Goal: Information Seeking & Learning: Learn about a topic

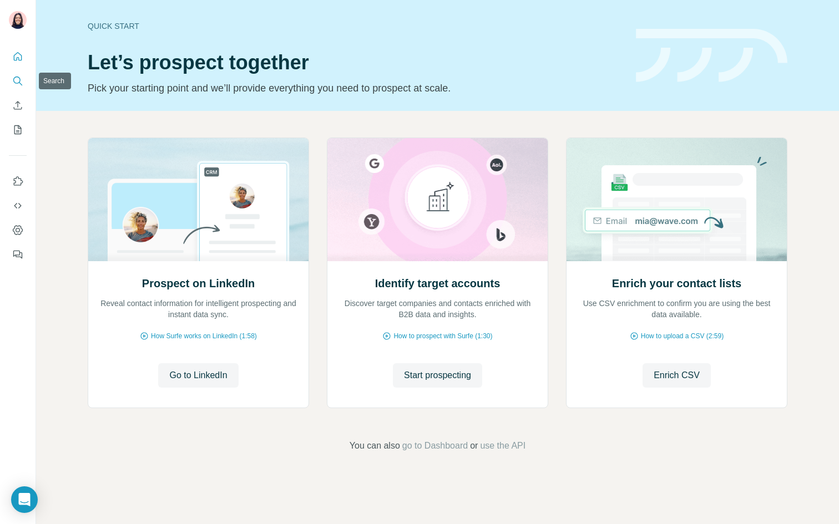
click at [21, 84] on icon "Search" at bounding box center [20, 83] width 3 height 3
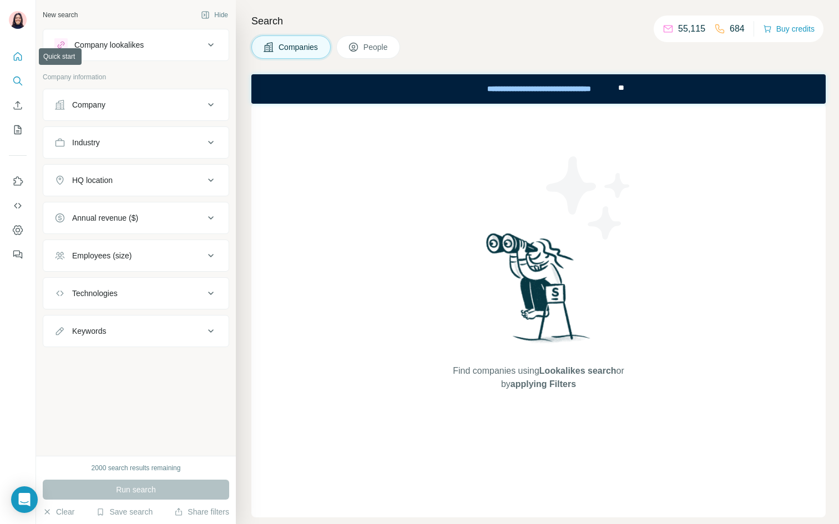
click at [16, 60] on icon "Quick start" at bounding box center [18, 56] width 8 height 8
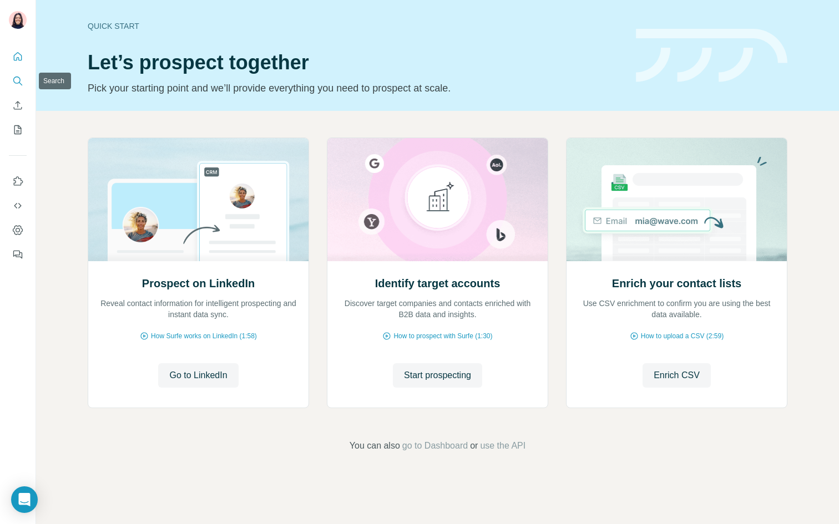
click at [12, 84] on button "Search" at bounding box center [18, 81] width 18 height 20
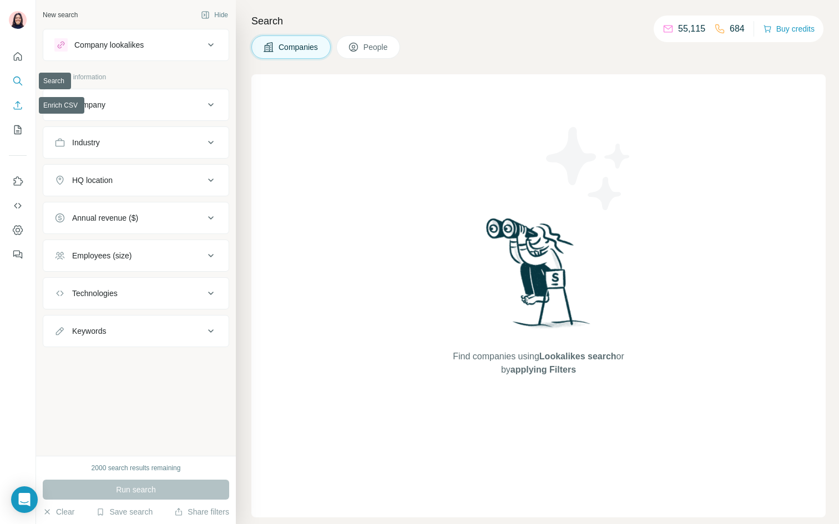
click at [16, 103] on icon "Enrich CSV" at bounding box center [18, 105] width 8 height 8
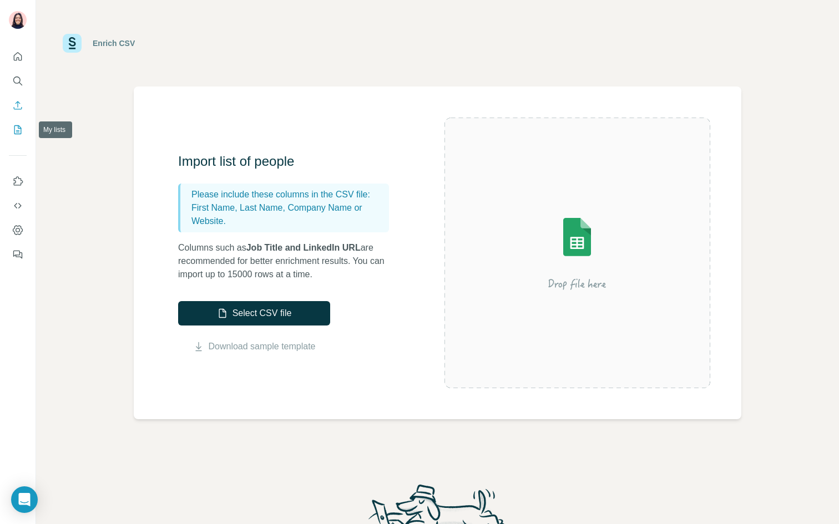
click at [17, 133] on icon "My lists" at bounding box center [17, 129] width 11 height 11
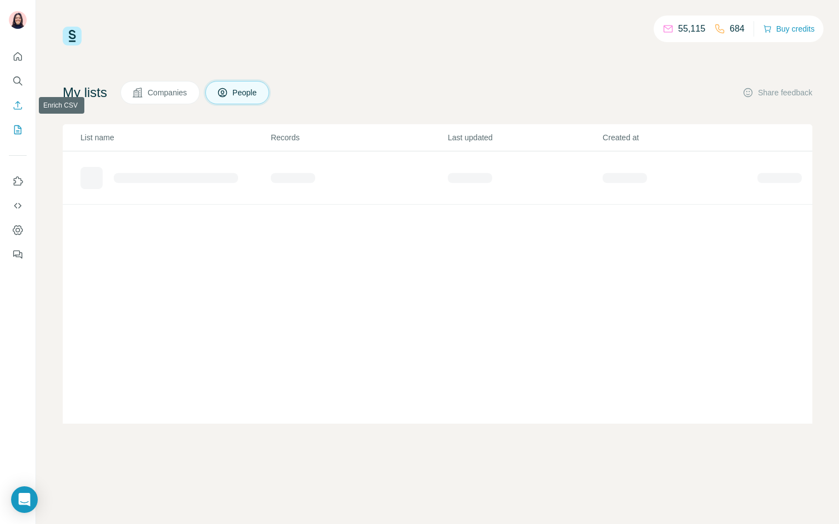
click at [17, 80] on icon "Search" at bounding box center [17, 80] width 11 height 11
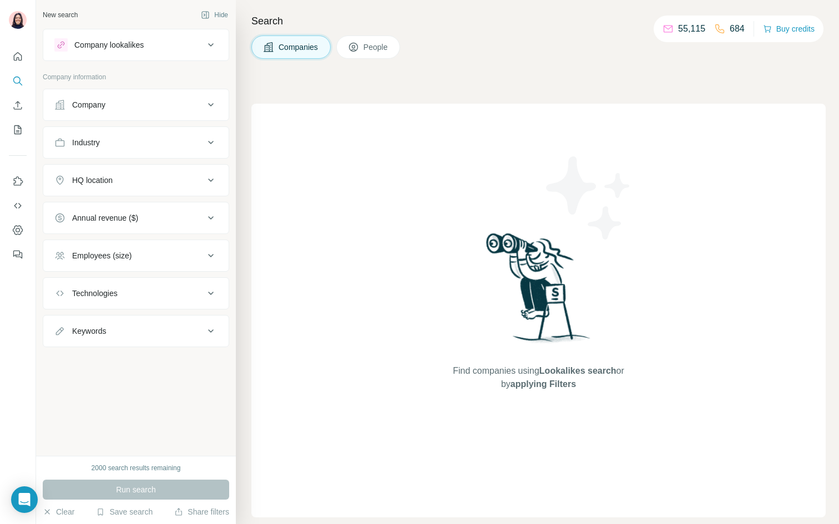
click at [359, 54] on button "People" at bounding box center [368, 46] width 64 height 23
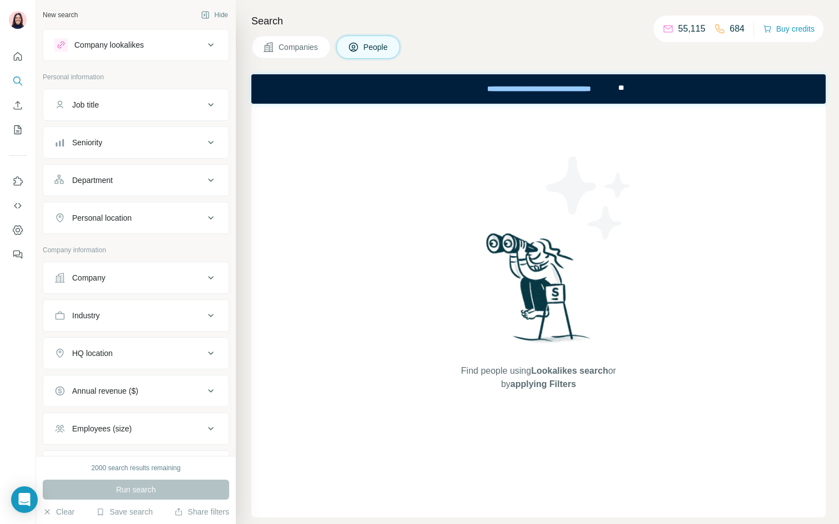
click at [289, 47] on span "Companies" at bounding box center [298, 47] width 40 height 11
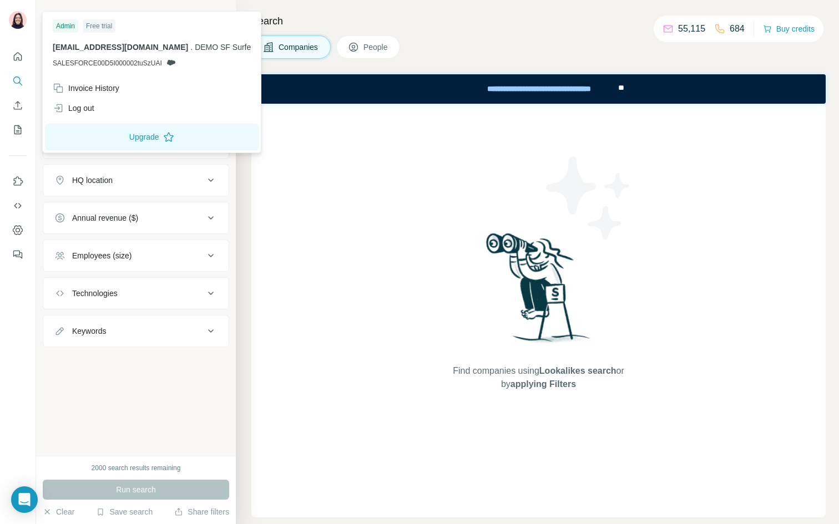
click at [23, 27] on img at bounding box center [18, 20] width 18 height 18
click at [97, 115] on div "Log out" at bounding box center [151, 108] width 211 height 20
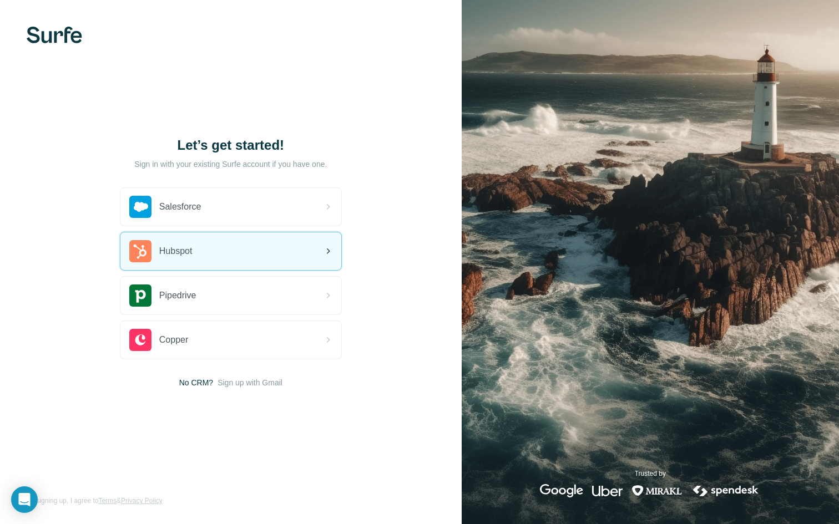
click at [203, 253] on div "Hubspot" at bounding box center [230, 251] width 221 height 38
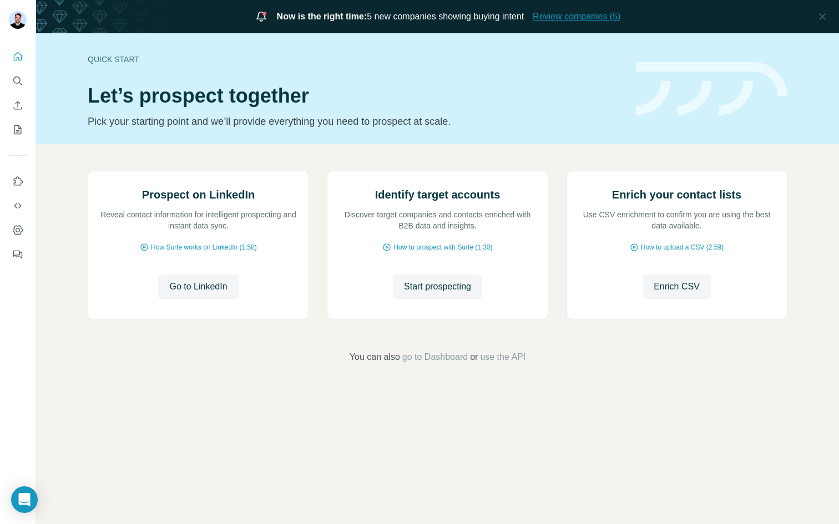
click at [590, 17] on span "Review companies (5)" at bounding box center [576, 16] width 88 height 13
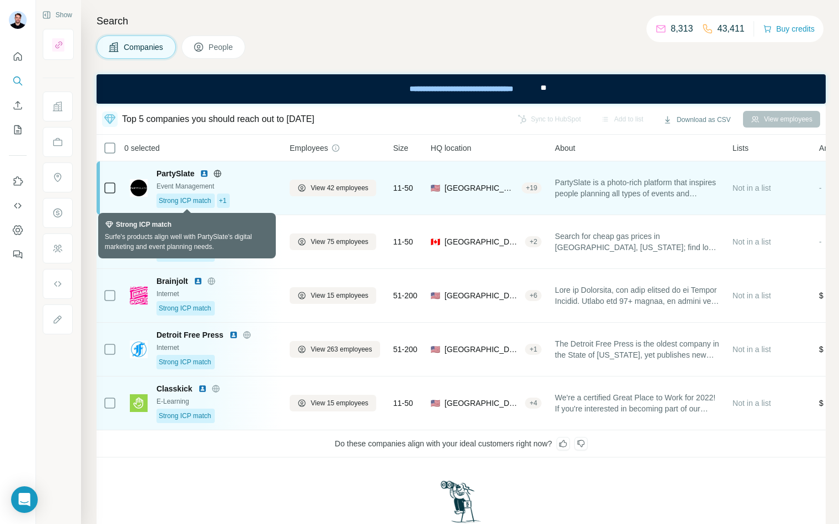
click at [191, 202] on span "Strong ICP match" at bounding box center [185, 201] width 53 height 10
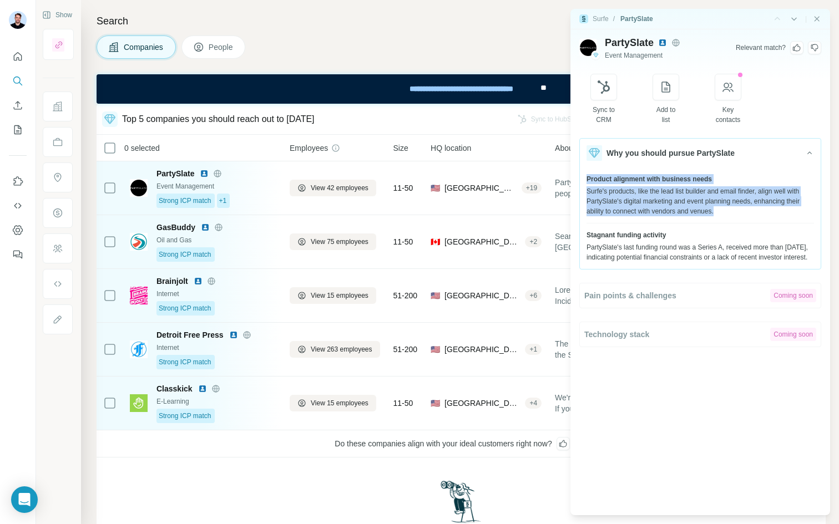
drag, startPoint x: 587, startPoint y: 182, endPoint x: 748, endPoint y: 209, distance: 162.9
click at [748, 209] on div "Product alignment with business needs Surfe's products, like the lead list buil…" at bounding box center [699, 198] width 227 height 49
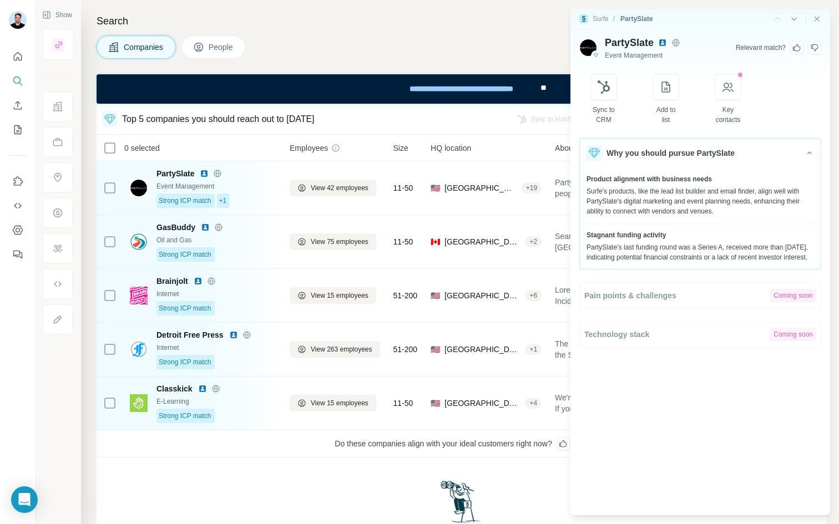
drag, startPoint x: 607, startPoint y: 237, endPoint x: 683, endPoint y: 276, distance: 85.1
click at [683, 269] on div "Product alignment with business needs Surfe's products, like the lead list buil…" at bounding box center [700, 217] width 241 height 101
click at [734, 93] on icon "button" at bounding box center [727, 86] width 13 height 13
click at [661, 43] on img at bounding box center [662, 42] width 9 height 9
